Goal: Task Accomplishment & Management: Manage account settings

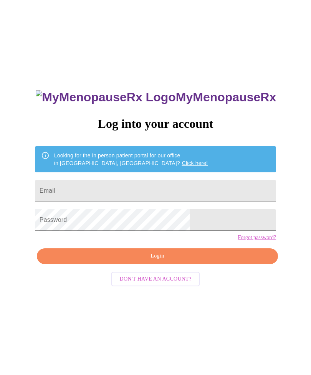
scroll to position [32, 0]
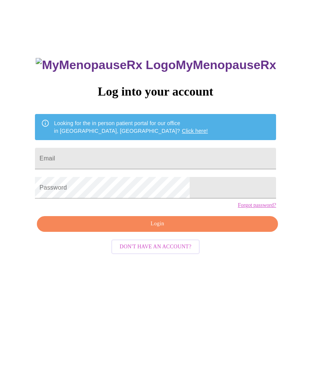
click at [148, 161] on input "Email" at bounding box center [155, 159] width 241 height 22
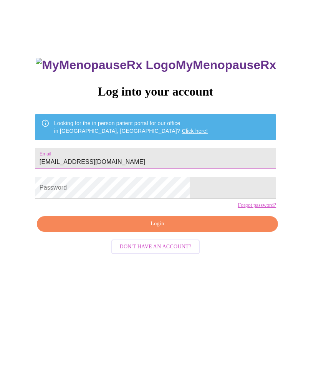
type input "[EMAIL_ADDRESS][DOMAIN_NAME]"
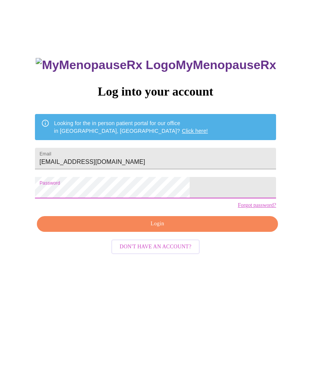
click at [158, 232] on button "Login" at bounding box center [157, 224] width 241 height 16
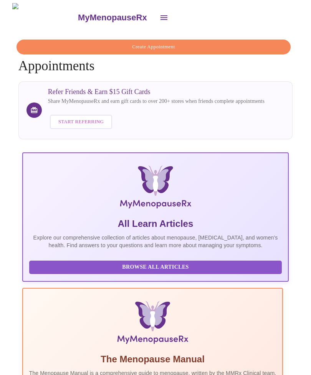
click at [159, 13] on icon "open drawer" at bounding box center [163, 17] width 9 height 9
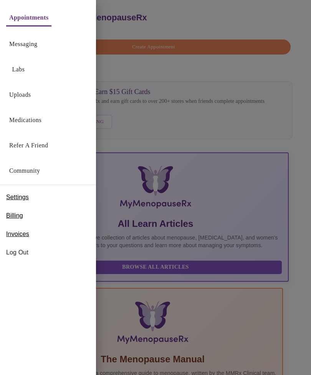
click at [36, 121] on link "Medications" at bounding box center [25, 120] width 32 height 11
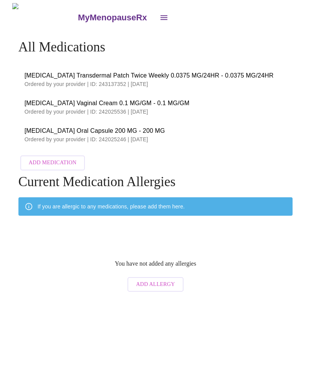
click at [144, 76] on span "[MEDICAL_DATA] Transdermal Patch Twice Weekly 0.0375 MG/24HR - 0.0375 MG/24HR" at bounding box center [156, 75] width 262 height 9
click at [159, 75] on span "[MEDICAL_DATA] Transdermal Patch Twice Weekly 0.0375 MG/24HR - 0.0375 MG/24HR" at bounding box center [156, 75] width 262 height 9
click at [109, 81] on p "Ordered by your provider | ID: 243137352 | [DATE]" at bounding box center [156, 84] width 262 height 8
copy p "243137352"
